Goal: Navigation & Orientation: Find specific page/section

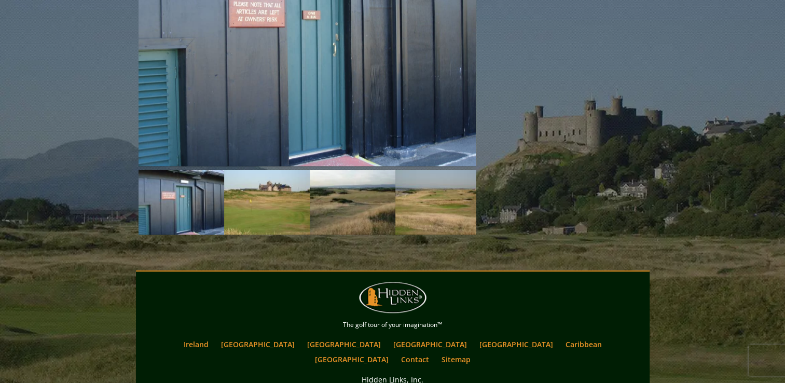
scroll to position [1003, 0]
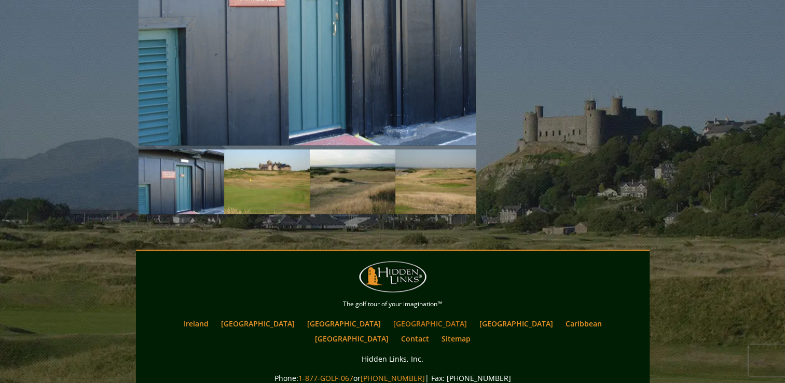
click at [388, 316] on link "[GEOGRAPHIC_DATA]" at bounding box center [430, 323] width 84 height 15
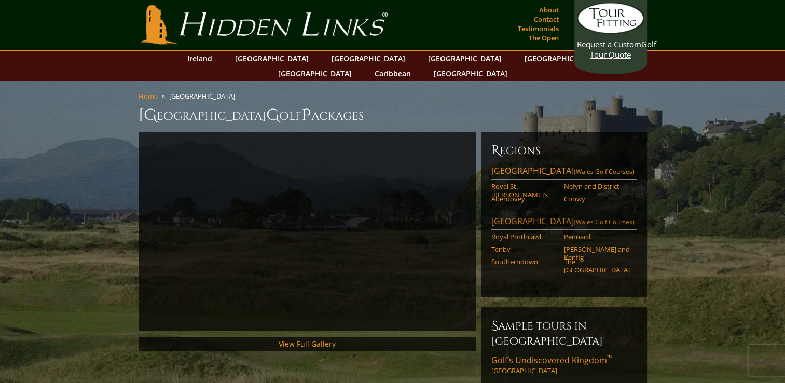
click at [574, 217] on span "(Wales Golf Courses)" at bounding box center [604, 221] width 61 height 9
